Goal: Information Seeking & Learning: Learn about a topic

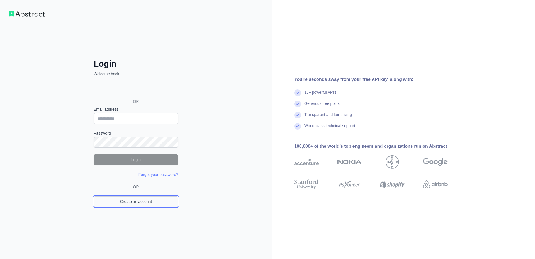
click at [159, 198] on link "Create an account" at bounding box center [136, 201] width 85 height 11
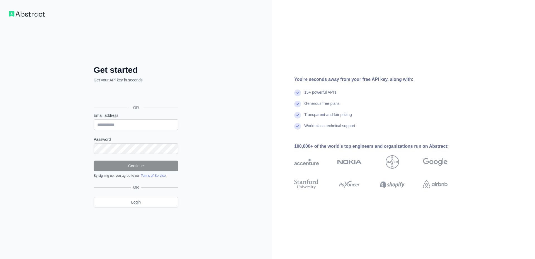
click at [156, 96] on div "Sign in with Google. Opens in new tab" at bounding box center [136, 95] width 84 height 12
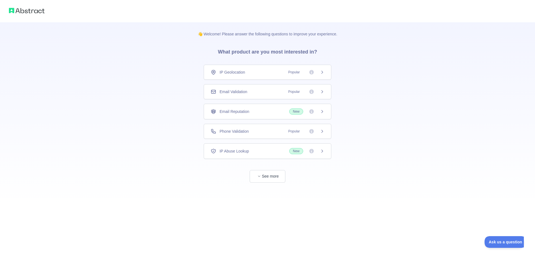
click at [278, 74] on div "IP Geolocation Popular" at bounding box center [268, 72] width 114 height 6
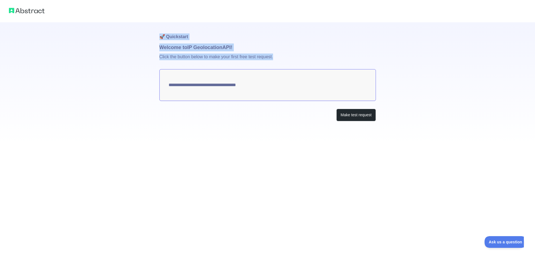
drag, startPoint x: 272, startPoint y: 96, endPoint x: 139, endPoint y: 63, distance: 136.6
click at [139, 63] on div "**********" at bounding box center [267, 129] width 535 height 259
type textarea "**********"
click at [361, 118] on button "Make test request" at bounding box center [355, 115] width 39 height 13
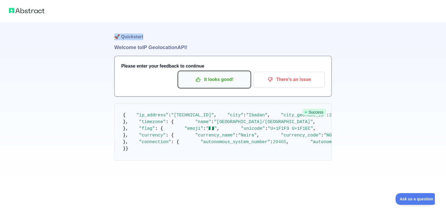
click at [225, 82] on p "It looks good!" at bounding box center [214, 79] width 63 height 9
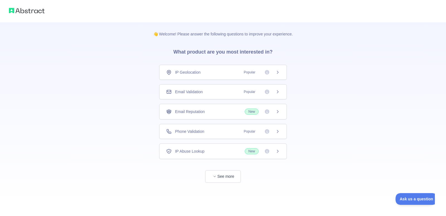
click at [260, 91] on span "Popular" at bounding box center [259, 92] width 39 height 6
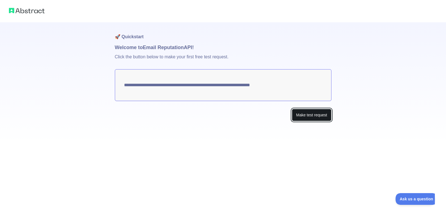
click at [312, 115] on button "Make test request" at bounding box center [311, 115] width 39 height 13
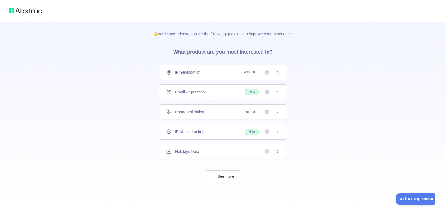
click at [262, 133] on span "New" at bounding box center [262, 131] width 35 height 6
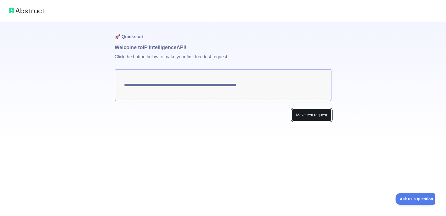
click at [316, 116] on button "Make test request" at bounding box center [311, 115] width 39 height 13
